Goal: Task Accomplishment & Management: Manage account settings

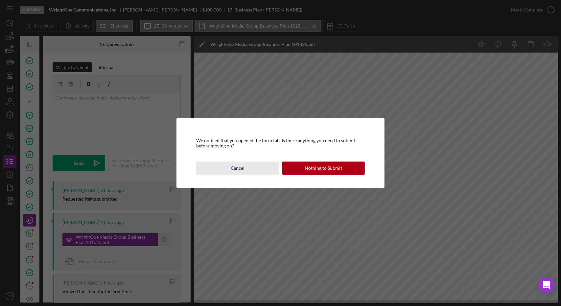
click at [223, 167] on button "Cancel" at bounding box center [237, 168] width 82 height 13
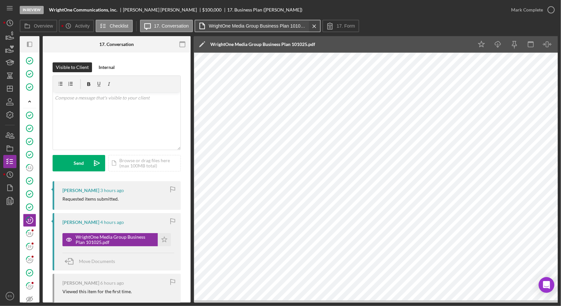
click at [315, 25] on icon "Icon/Menu Close" at bounding box center [313, 26] width 11 height 16
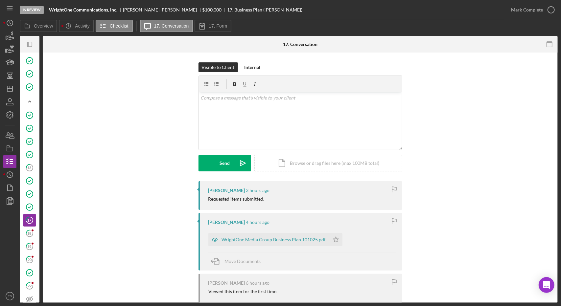
click at [16, 92] on nav "Icon/Menu Icon/Dashboard Dashboard Navigation Divider Mobile Checklist Navigati…" at bounding box center [11, 151] width 16 height 303
click at [12, 91] on polygon "button" at bounding box center [9, 88] width 5 height 5
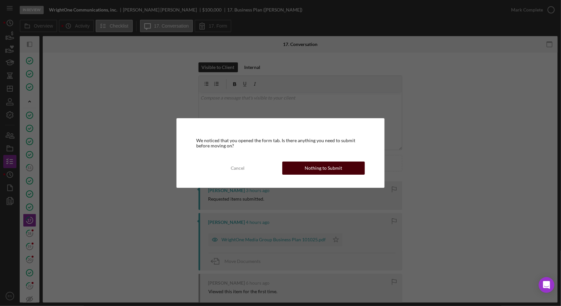
click at [319, 165] on div "Nothing to Submit" at bounding box center [323, 168] width 37 height 13
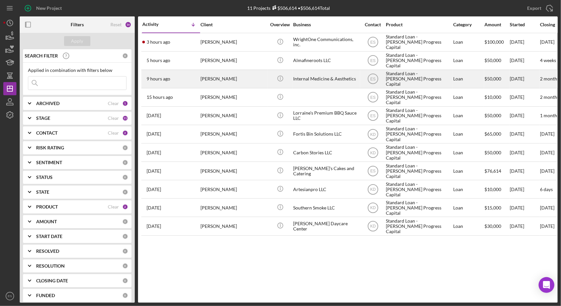
click at [347, 80] on div "Internal Medicine & Aesthetics" at bounding box center [326, 78] width 66 height 17
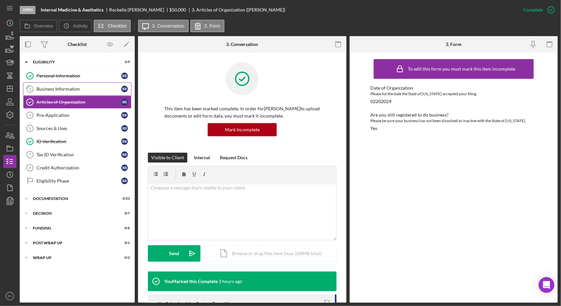
click at [80, 90] on div "Business Information" at bounding box center [78, 88] width 85 height 5
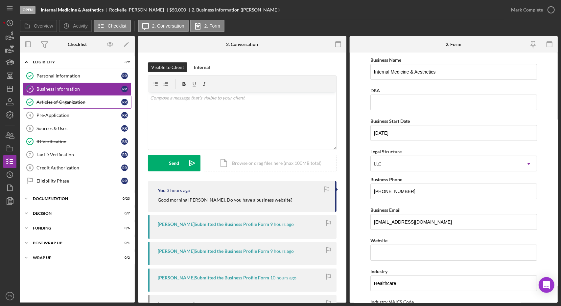
click at [74, 100] on div "Articles of Organization" at bounding box center [78, 102] width 85 height 5
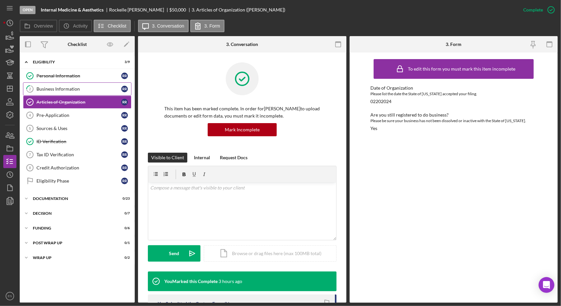
click at [68, 88] on div "Business Information" at bounding box center [78, 88] width 85 height 5
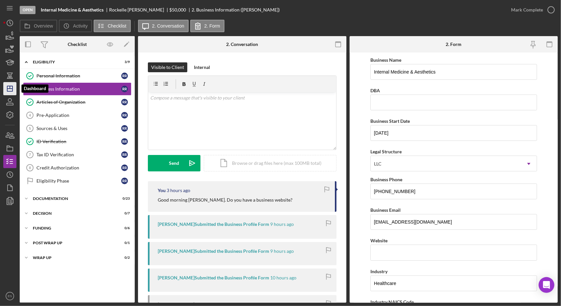
click at [12, 90] on polygon "button" at bounding box center [9, 88] width 5 height 5
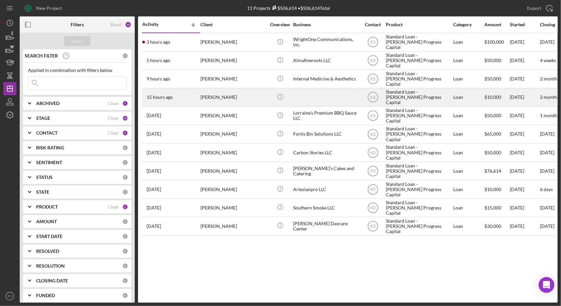
click at [339, 92] on div at bounding box center [326, 97] width 66 height 17
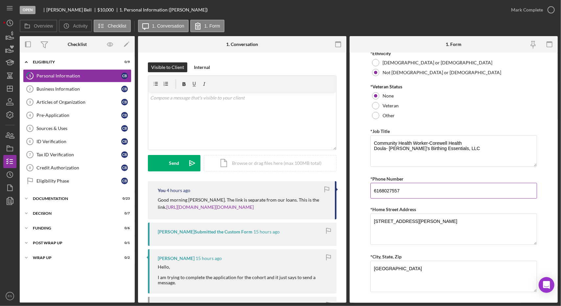
scroll to position [292, 0]
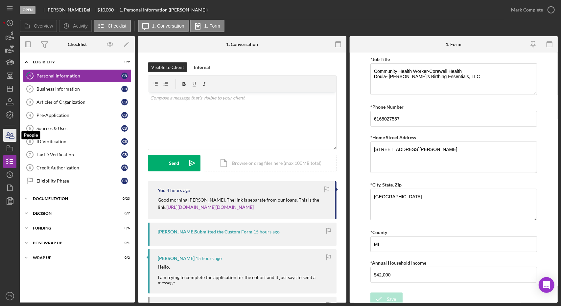
click at [14, 139] on icon "button" at bounding box center [10, 135] width 16 height 16
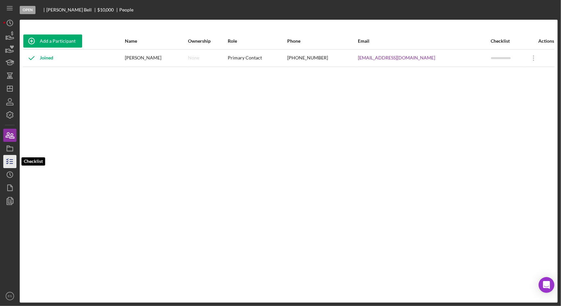
click at [12, 160] on line "button" at bounding box center [11, 160] width 3 height 0
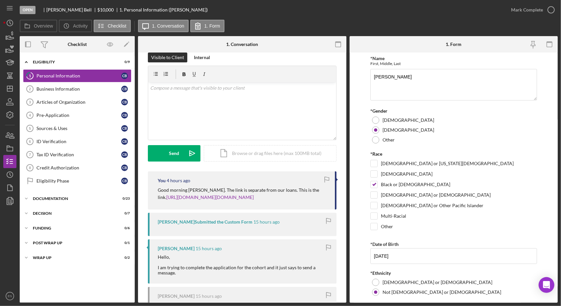
scroll to position [11, 0]
click at [8, 91] on polygon "button" at bounding box center [9, 88] width 5 height 5
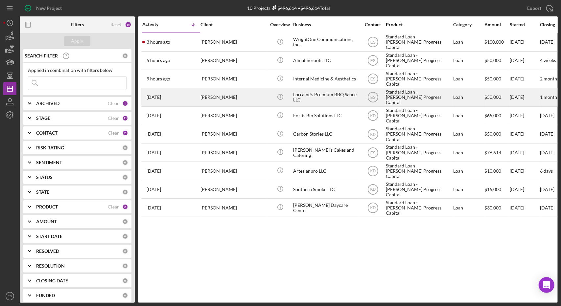
click at [325, 101] on div "Lorraine's Premium BBQ Sauce LLC" at bounding box center [326, 97] width 66 height 17
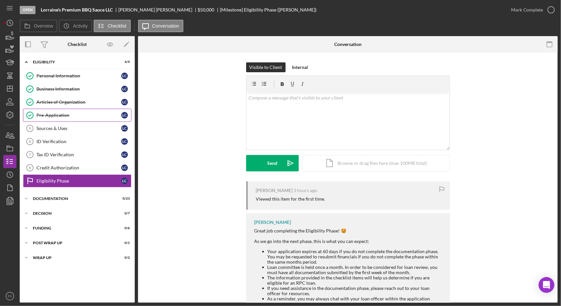
click at [43, 117] on div "Pre-Application" at bounding box center [78, 115] width 85 height 5
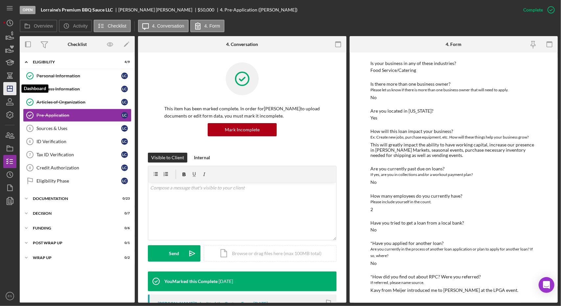
click at [12, 90] on polygon "button" at bounding box center [9, 88] width 5 height 5
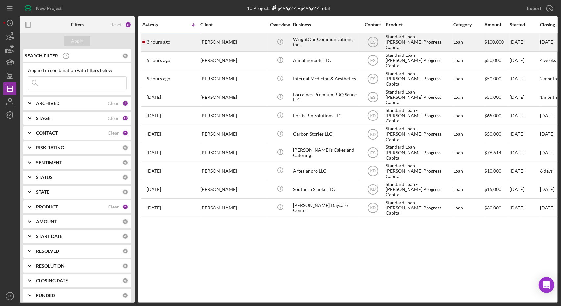
click at [313, 39] on div "WrightOne Communications, inc." at bounding box center [326, 42] width 66 height 17
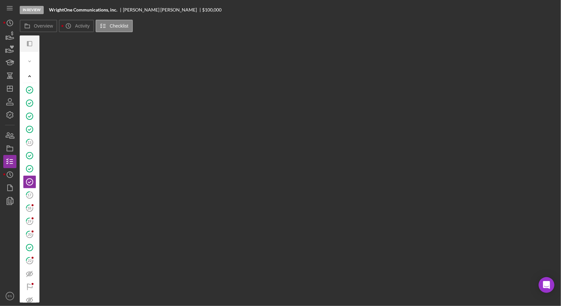
scroll to position [3, 0]
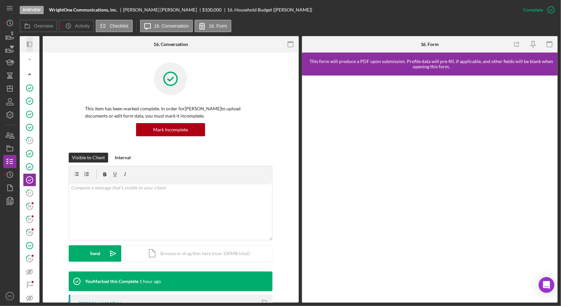
click at [29, 48] on icon "Icon/Panel Side Expand" at bounding box center [29, 44] width 15 height 15
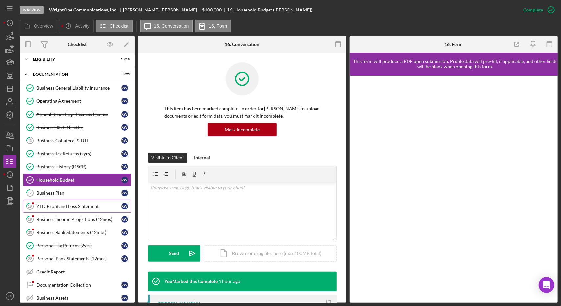
click at [72, 204] on div "YTD Profit and Loss Statement" at bounding box center [78, 206] width 85 height 5
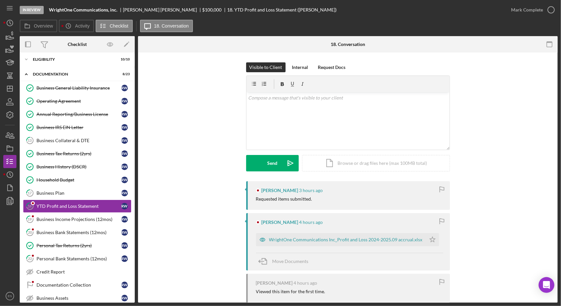
scroll to position [42, 0]
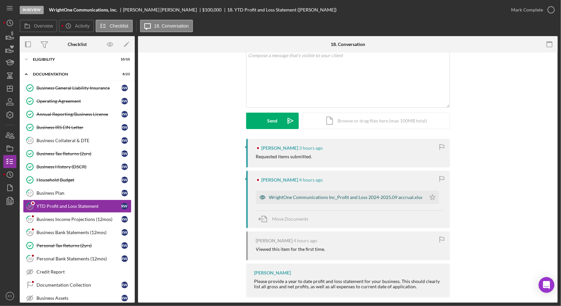
click at [363, 194] on div "WrightOne Communications Inc_Profit and Loss 2024-2025.09 accrual.xlsx" at bounding box center [341, 197] width 170 height 13
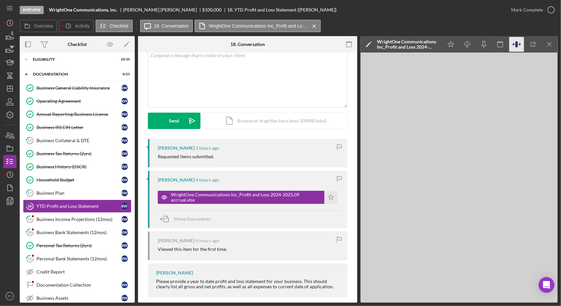
click at [514, 47] on icon "button" at bounding box center [516, 44] width 15 height 15
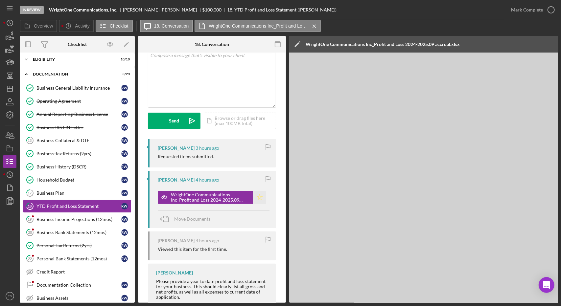
click at [260, 197] on icon "Icon/Star" at bounding box center [259, 197] width 13 height 13
click at [532, 10] on div "Mark Complete" at bounding box center [527, 9] width 32 height 13
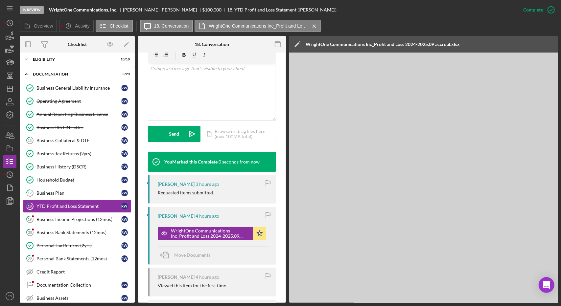
scroll to position [140, 0]
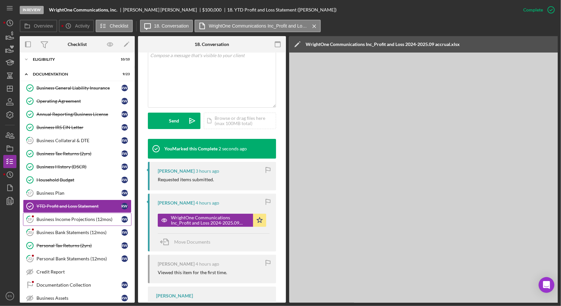
click at [80, 217] on div "Business Income Projections (12mos)" at bounding box center [78, 219] width 85 height 5
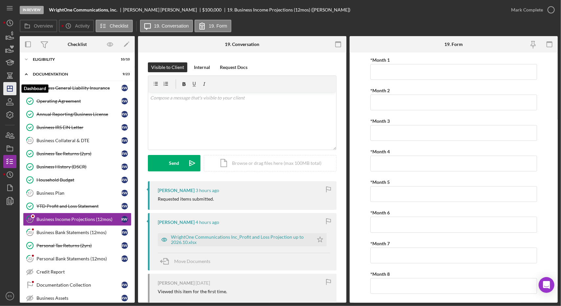
click at [11, 89] on icon "Icon/Dashboard" at bounding box center [10, 88] width 16 height 16
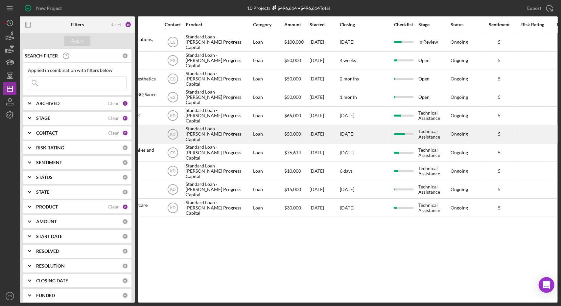
scroll to position [0, 203]
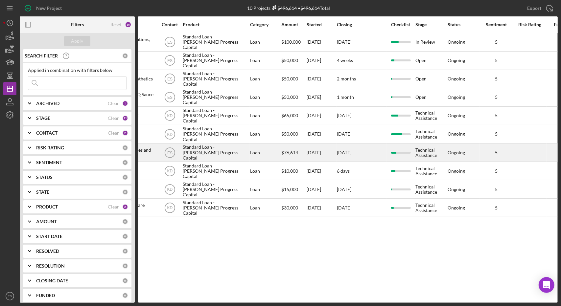
click at [285, 146] on div "$76,614" at bounding box center [293, 152] width 25 height 17
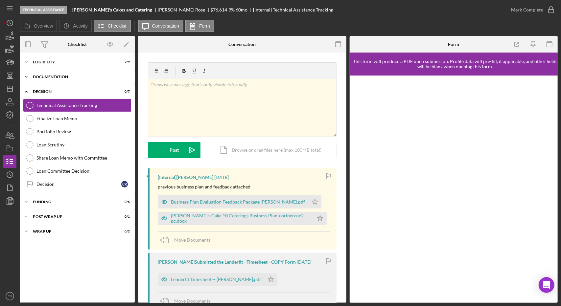
click at [56, 72] on div "Icon/Expander Documentation 4 / 23" at bounding box center [77, 76] width 115 height 13
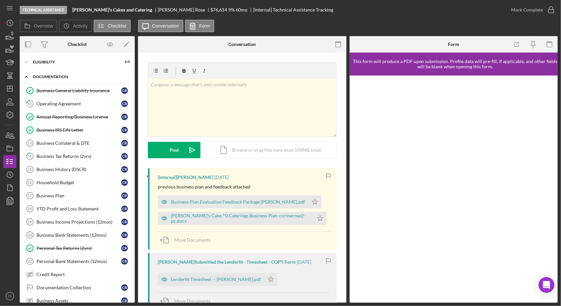
click at [57, 74] on div "Icon/Expander Documentation 4 / 23" at bounding box center [77, 76] width 115 height 13
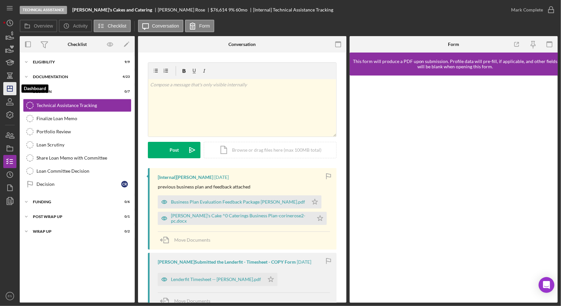
click at [11, 83] on icon "Icon/Dashboard" at bounding box center [10, 88] width 16 height 16
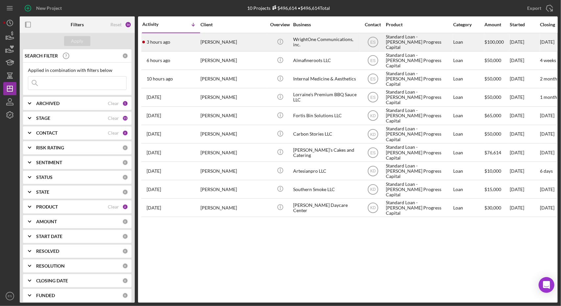
click at [305, 46] on div "WrightOne Communications, inc." at bounding box center [326, 42] width 66 height 17
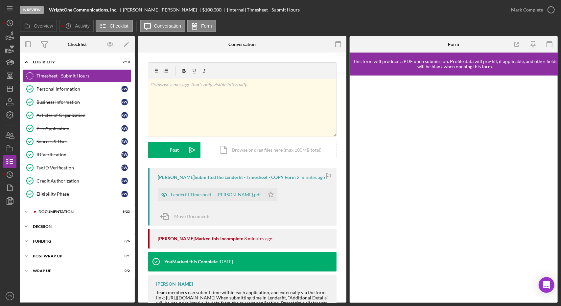
click at [54, 225] on div "Decision" at bounding box center [80, 227] width 94 height 4
click at [51, 242] on div "Icon/Expander Funding 0 / 6" at bounding box center [77, 241] width 115 height 13
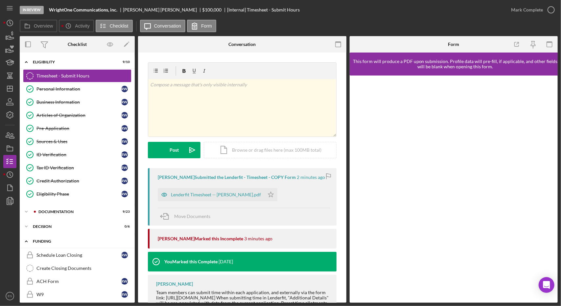
scroll to position [57, 0]
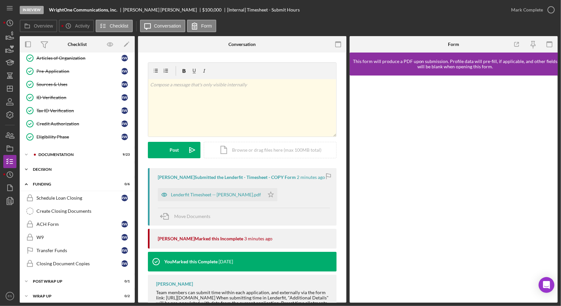
click at [46, 163] on div "Icon/Expander Decision 0 / 6" at bounding box center [77, 169] width 115 height 13
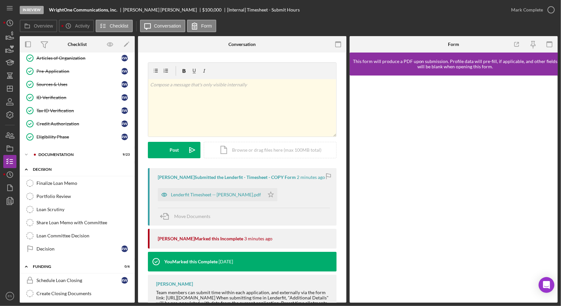
click at [46, 163] on div "Icon/Expander Decision 0 / 6" at bounding box center [77, 169] width 115 height 13
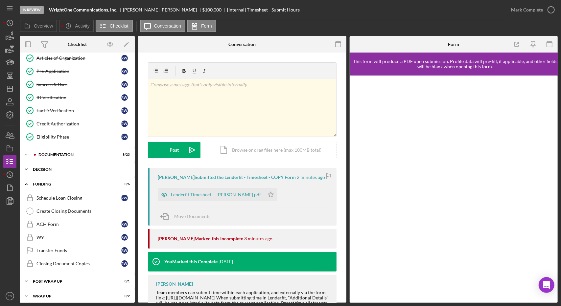
scroll to position [0, 0]
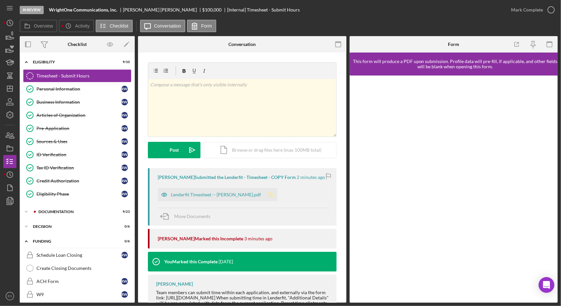
click at [268, 196] on polygon "button" at bounding box center [271, 194] width 6 height 5
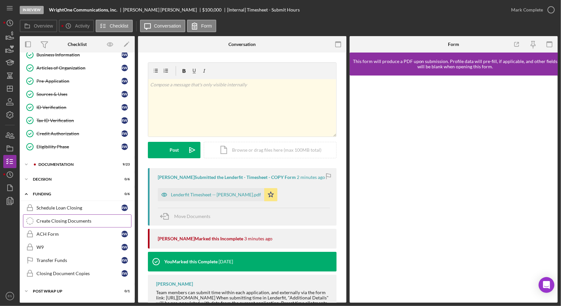
scroll to position [48, 0]
click at [47, 189] on div "Icon/Expander Funding 0 / 6" at bounding box center [77, 193] width 115 height 13
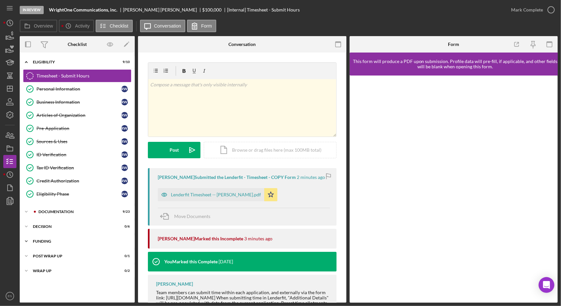
scroll to position [0, 0]
click at [53, 210] on div "Documentation" at bounding box center [82, 212] width 88 height 4
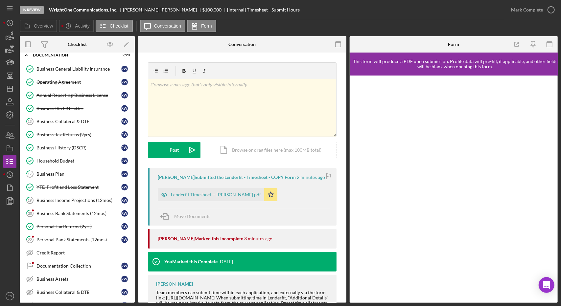
scroll to position [157, 0]
click at [75, 207] on link "20 Business Bank Statements (12mos) R W" at bounding box center [77, 213] width 108 height 13
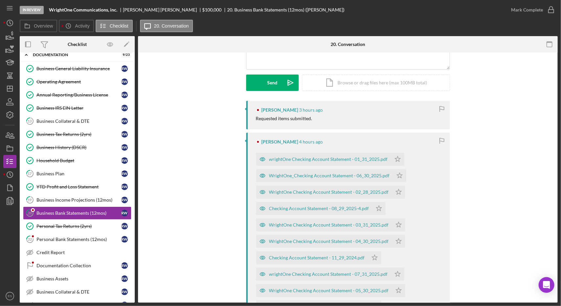
scroll to position [95, 0]
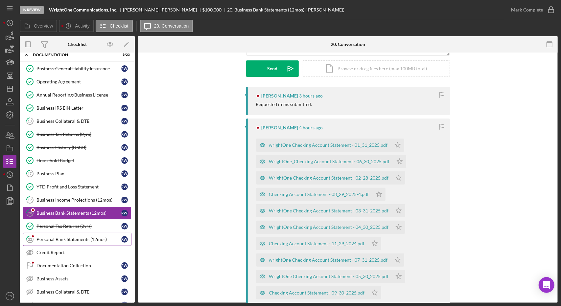
click at [50, 237] on div "Personal Bank Statements (12mos)" at bounding box center [78, 239] width 85 height 5
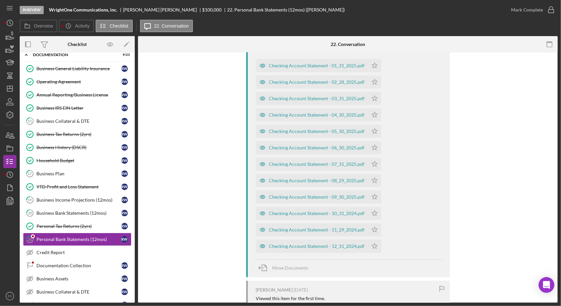
scroll to position [207, 0]
click at [78, 263] on div "Documentation Collection" at bounding box center [78, 265] width 85 height 5
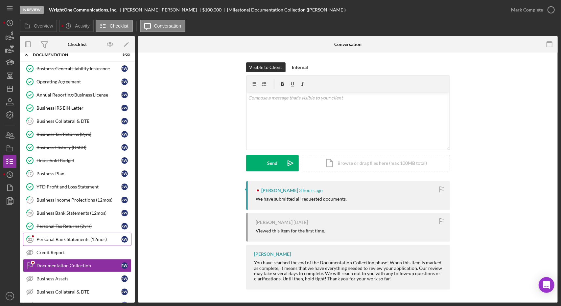
click at [69, 237] on div "Personal Bank Statements (12mos)" at bounding box center [78, 239] width 85 height 5
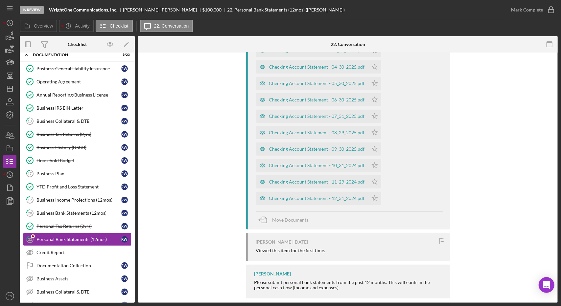
scroll to position [262, 0]
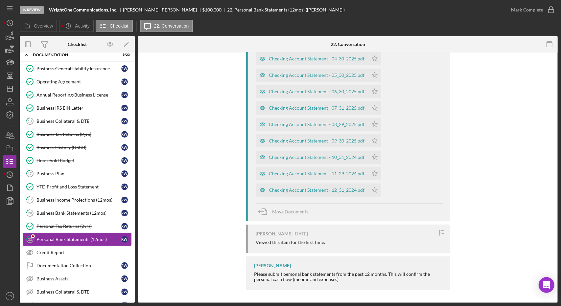
click at [56, 237] on div "Personal Bank Statements (12mos)" at bounding box center [78, 239] width 85 height 5
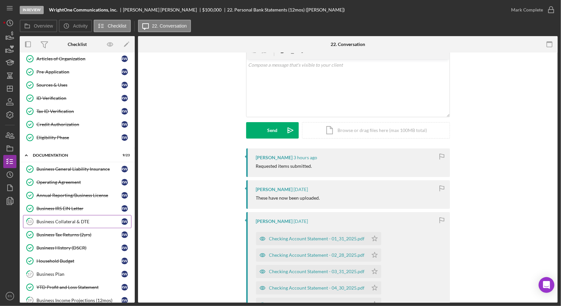
scroll to position [56, 0]
click at [71, 219] on div "Business Collateral & DTE" at bounding box center [78, 221] width 85 height 5
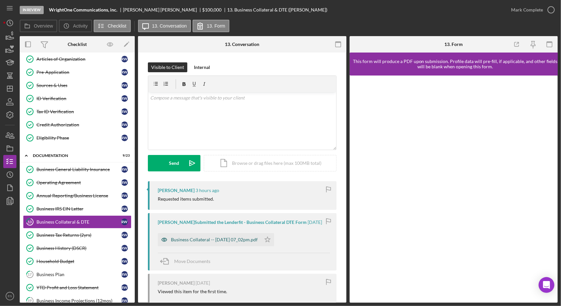
click at [207, 243] on div "Business Collateral -- [DATE] 07_02pm.pdf" at bounding box center [209, 239] width 103 height 13
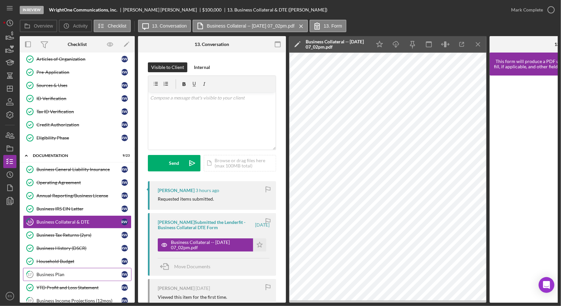
click at [53, 272] on div "Business Plan" at bounding box center [78, 274] width 85 height 5
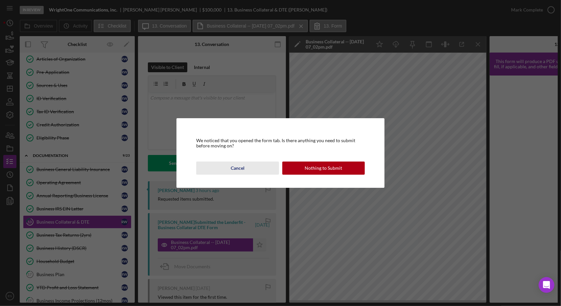
click at [241, 169] on div "Cancel" at bounding box center [238, 168] width 14 height 13
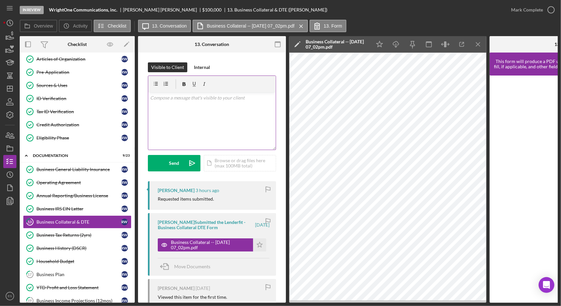
drag, startPoint x: 225, startPoint y: 83, endPoint x: 255, endPoint y: 101, distance: 34.9
click at [225, 83] on div at bounding box center [211, 84] width 127 height 16
click at [258, 244] on icon "Icon/Star" at bounding box center [259, 245] width 13 height 13
click at [5, 90] on icon "Icon/Dashboard" at bounding box center [10, 88] width 16 height 16
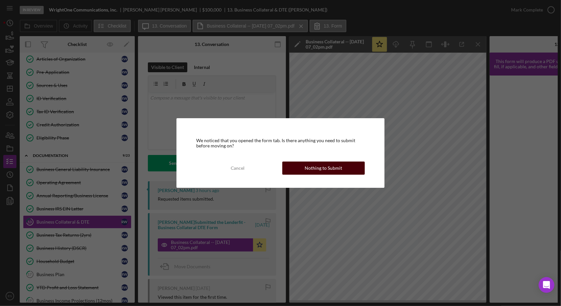
click at [313, 171] on div "Nothing to Submit" at bounding box center [323, 168] width 37 height 13
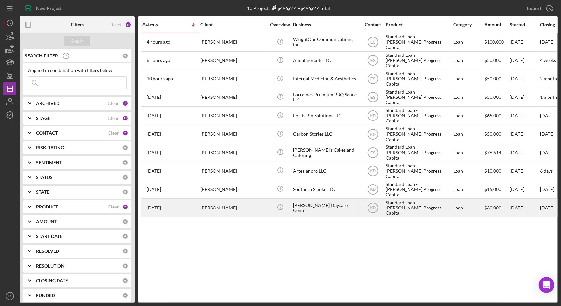
click at [230, 203] on div "[PERSON_NAME]" at bounding box center [233, 207] width 66 height 17
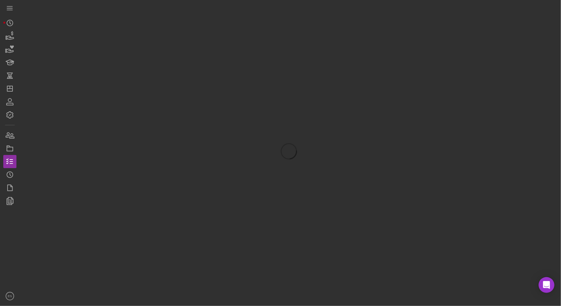
click at [230, 203] on div at bounding box center [289, 151] width 538 height 303
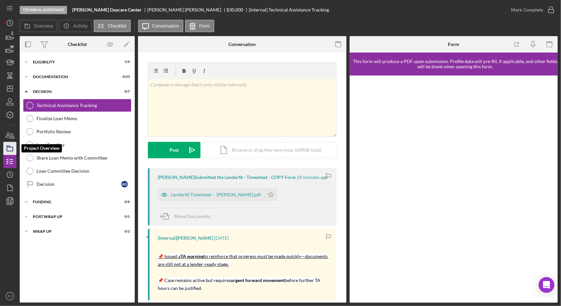
click at [11, 148] on icon "button" at bounding box center [10, 148] width 16 height 16
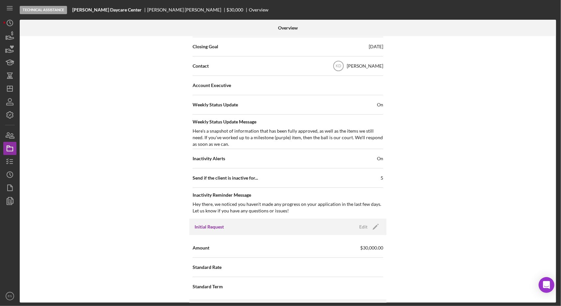
scroll to position [186, 0]
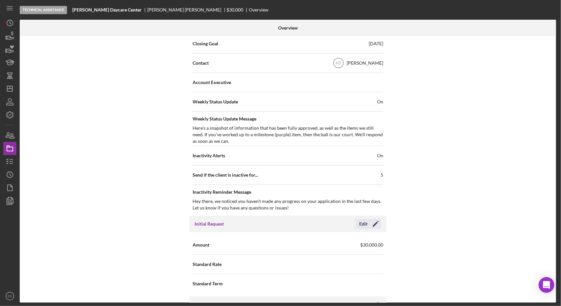
click at [367, 221] on icon "Icon/Edit" at bounding box center [375, 224] width 16 height 16
click at [354, 244] on input "$30,000" at bounding box center [335, 245] width 95 height 16
type input "$3"
type input "$90,000"
click at [431, 234] on div "Internal Workflow Stage Technical Assistance Icon/Dropdown Arrow Archive (can u…" at bounding box center [288, 169] width 536 height 267
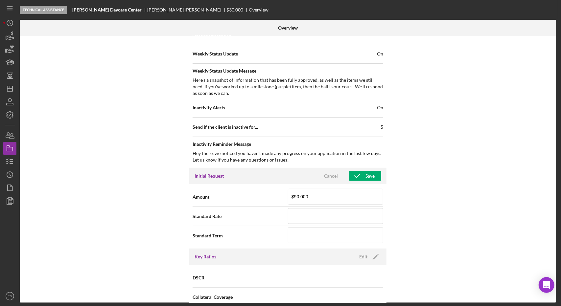
scroll to position [235, 0]
click at [365, 175] on div "Save" at bounding box center [369, 175] width 9 height 10
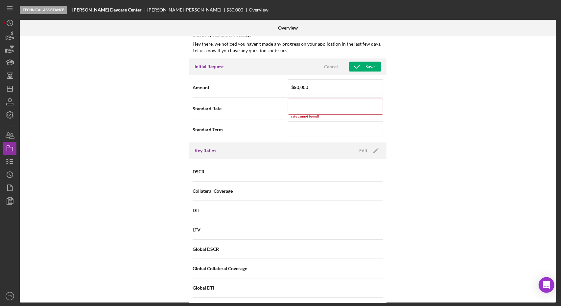
scroll to position [342, 0]
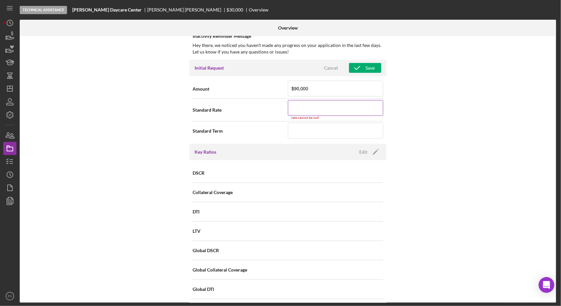
click at [306, 111] on input at bounding box center [335, 108] width 95 height 16
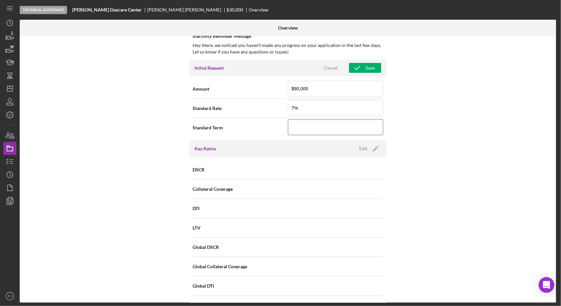
click at [368, 120] on input at bounding box center [335, 128] width 95 height 16
type input "7.000%"
type input "60"
click at [364, 67] on icon "button" at bounding box center [357, 68] width 16 height 16
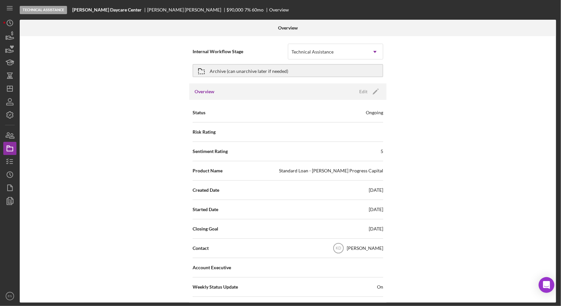
scroll to position [0, 0]
click at [11, 92] on icon "Icon/Dashboard" at bounding box center [10, 88] width 16 height 16
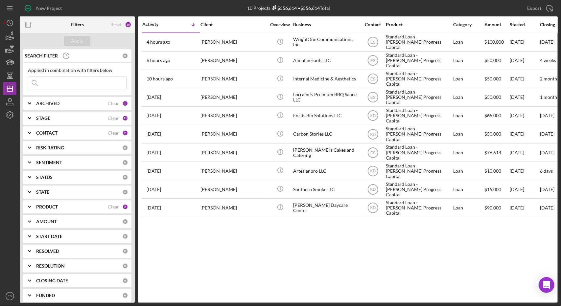
click at [354, 232] on div "Activity Icon/Table Sort Arrow Client Overview Business Contact Product Categor…" at bounding box center [348, 159] width 420 height 286
